Goal: Find specific page/section: Find specific page/section

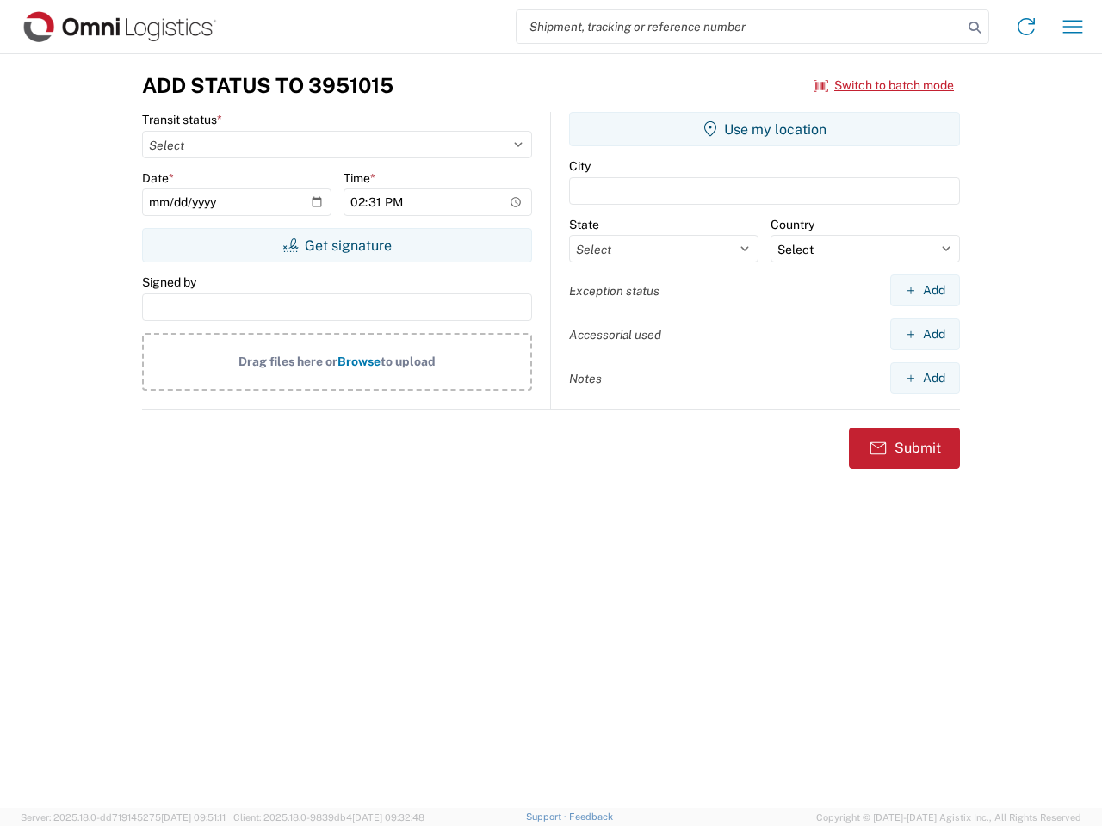
click at [740, 27] on input "search" at bounding box center [740, 26] width 446 height 33
click at [975, 28] on icon at bounding box center [974, 27] width 24 height 24
click at [1026, 27] on icon at bounding box center [1026, 27] width 28 height 28
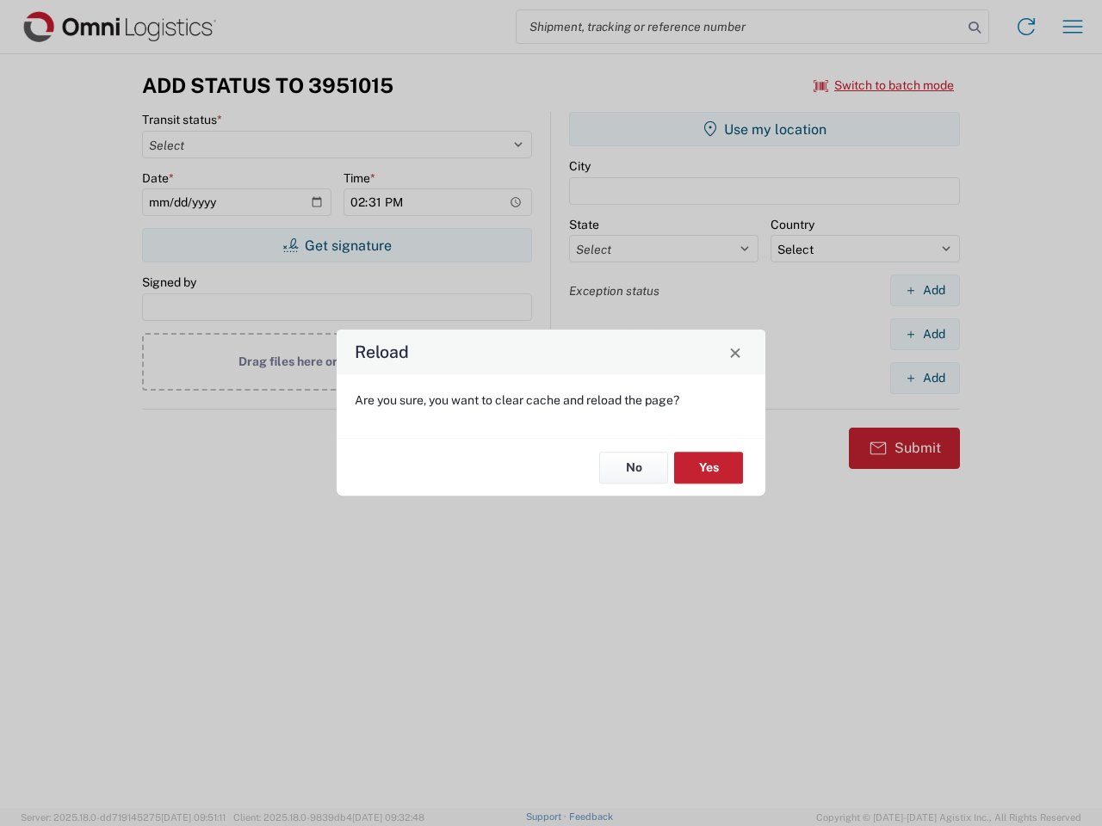
click at [1073, 27] on div "Reload Are you sure, you want to clear cache and reload the page? No Yes" at bounding box center [551, 413] width 1102 height 826
click at [884, 85] on div "Reload Are you sure, you want to clear cache and reload the page? No Yes" at bounding box center [551, 413] width 1102 height 826
click at [337, 245] on div "Reload Are you sure, you want to clear cache and reload the page? No Yes" at bounding box center [551, 413] width 1102 height 826
click at [764, 129] on div "Reload Are you sure, you want to clear cache and reload the page? No Yes" at bounding box center [551, 413] width 1102 height 826
click at [925, 290] on div "Reload Are you sure, you want to clear cache and reload the page? No Yes" at bounding box center [551, 413] width 1102 height 826
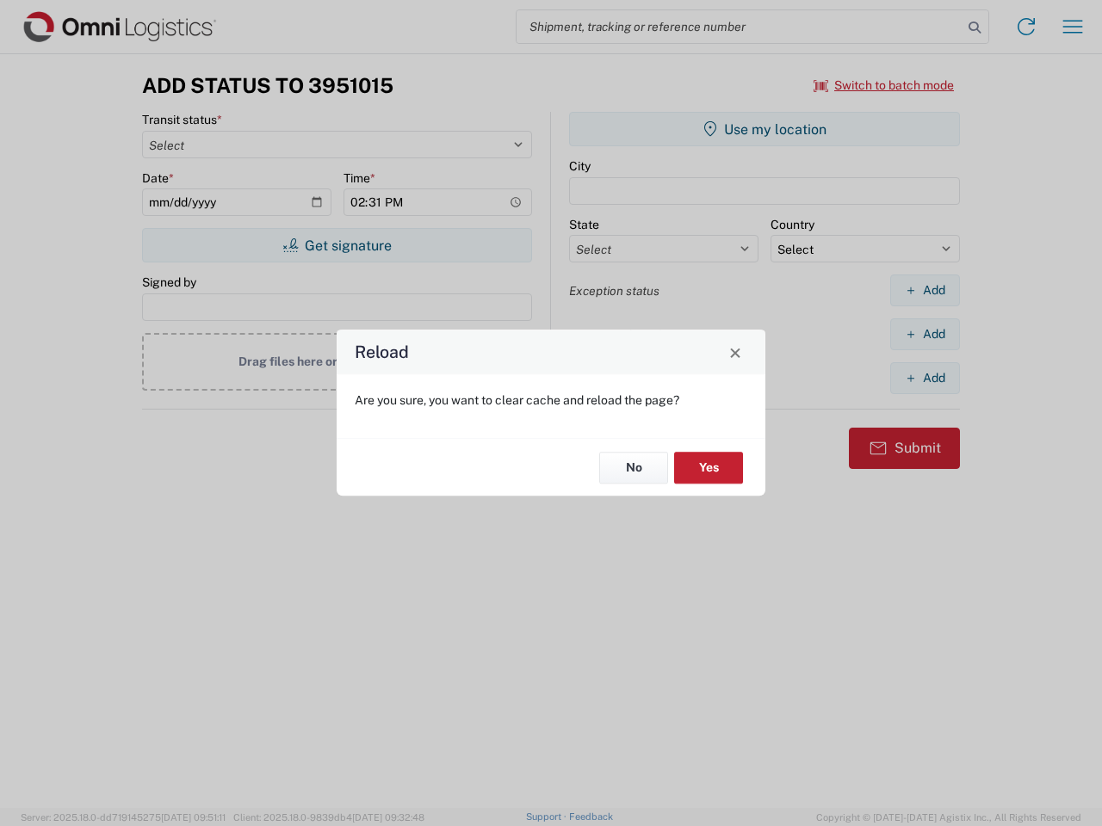
click at [925, 334] on div "Reload Are you sure, you want to clear cache and reload the page? No Yes" at bounding box center [551, 413] width 1102 height 826
click at [925, 378] on div "Reload Are you sure, you want to clear cache and reload the page? No Yes" at bounding box center [551, 413] width 1102 height 826
